Goal: Transaction & Acquisition: Download file/media

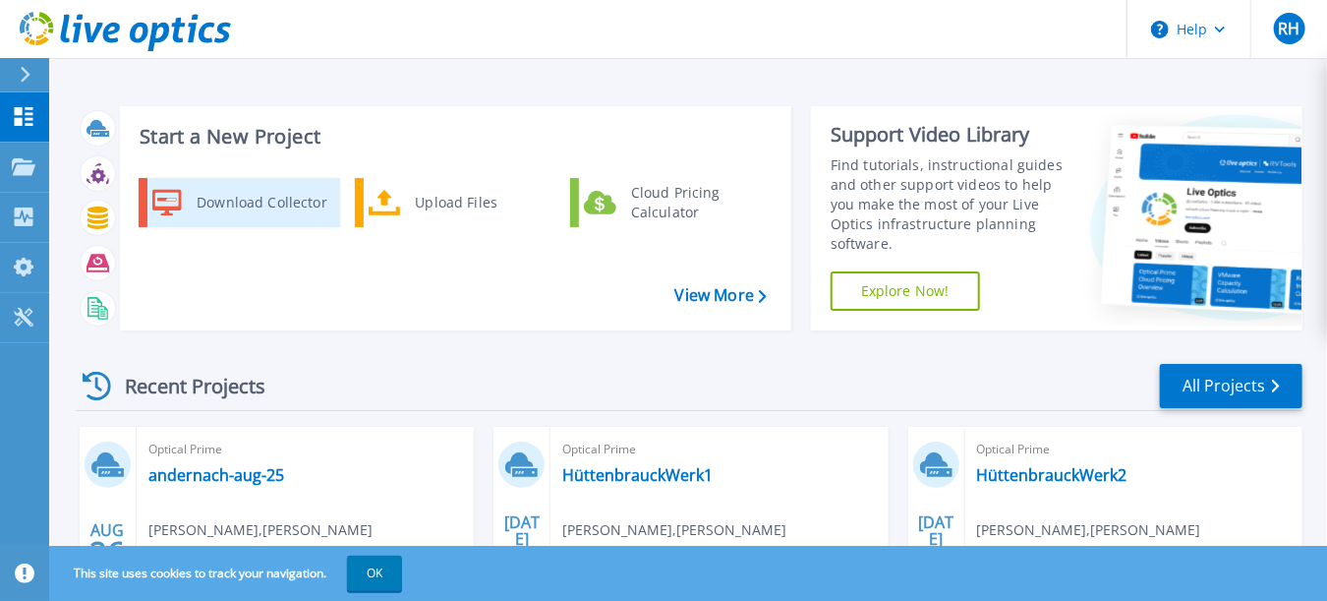
click at [227, 198] on div "Download Collector" at bounding box center [261, 202] width 148 height 39
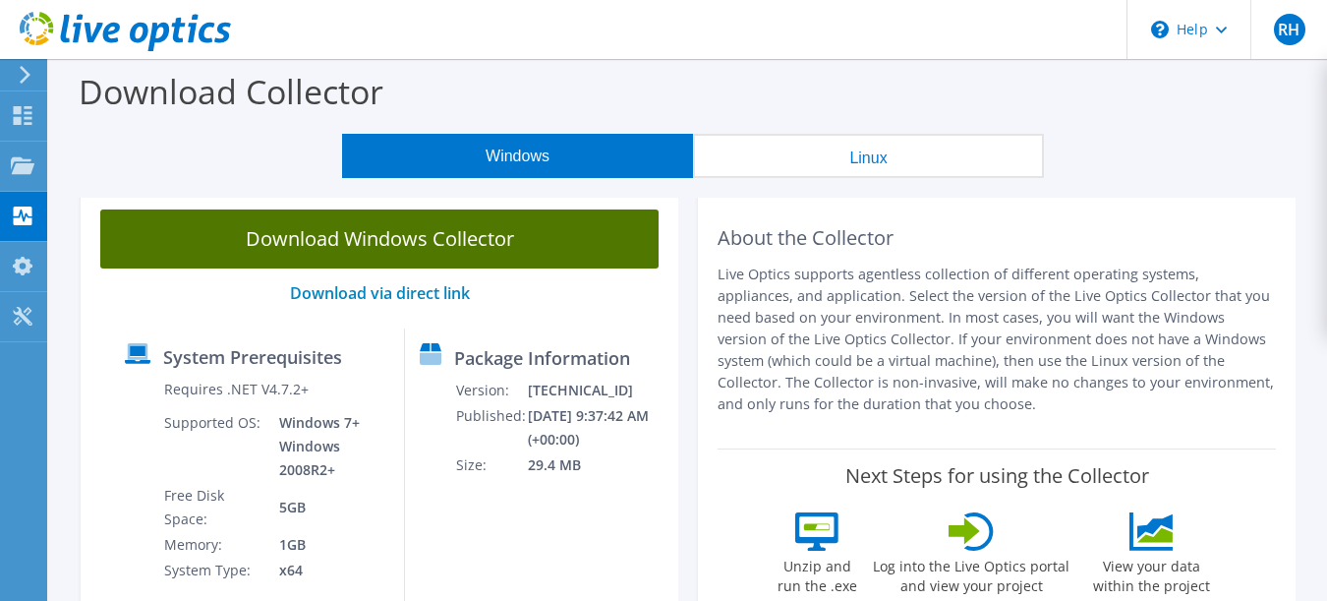
click at [319, 242] on link "Download Windows Collector" at bounding box center [379, 238] width 559 height 59
